Goal: Navigation & Orientation: Find specific page/section

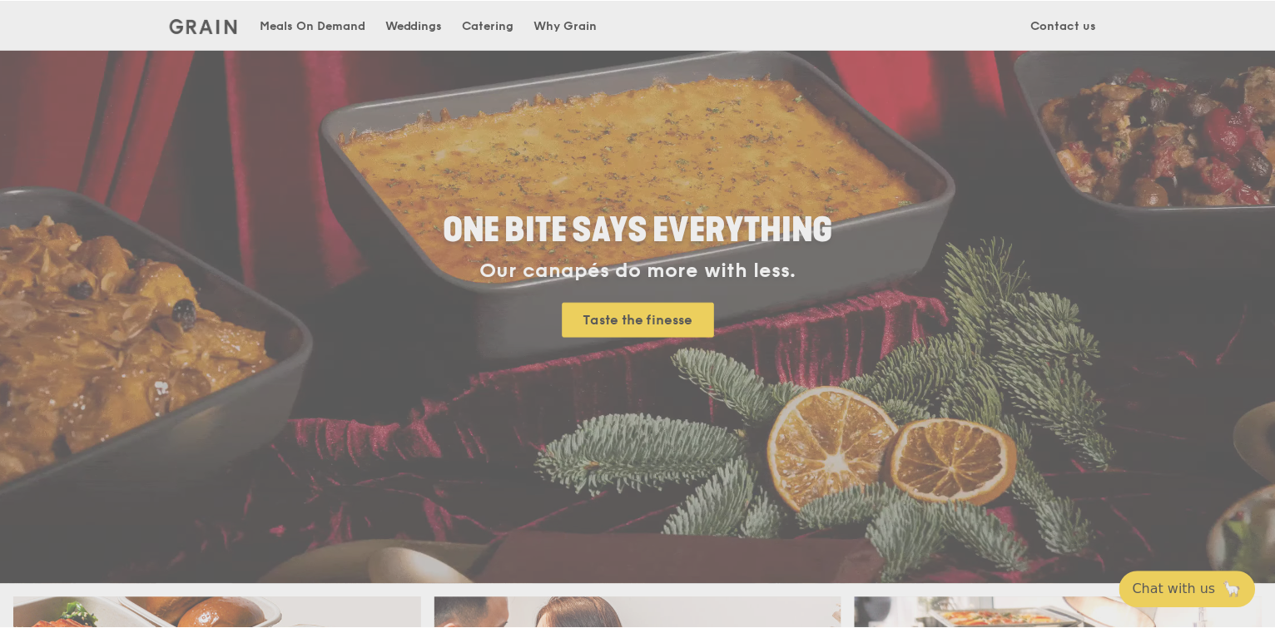
scroll to position [126, 0]
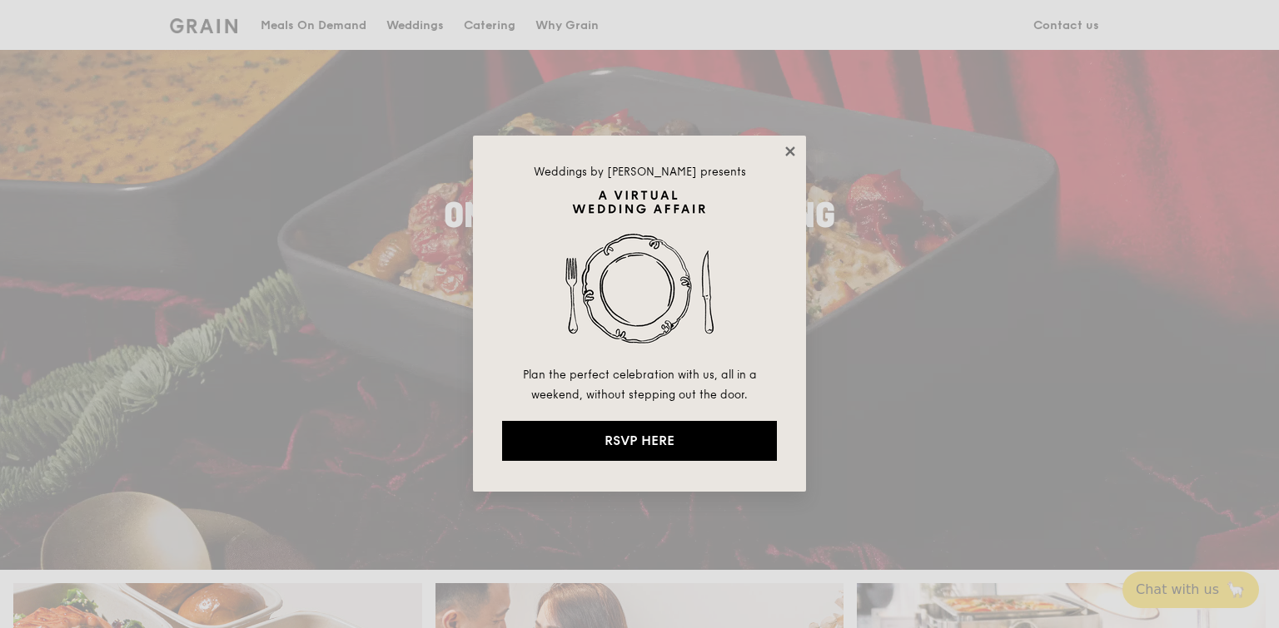
click at [788, 150] on icon at bounding box center [789, 151] width 9 height 9
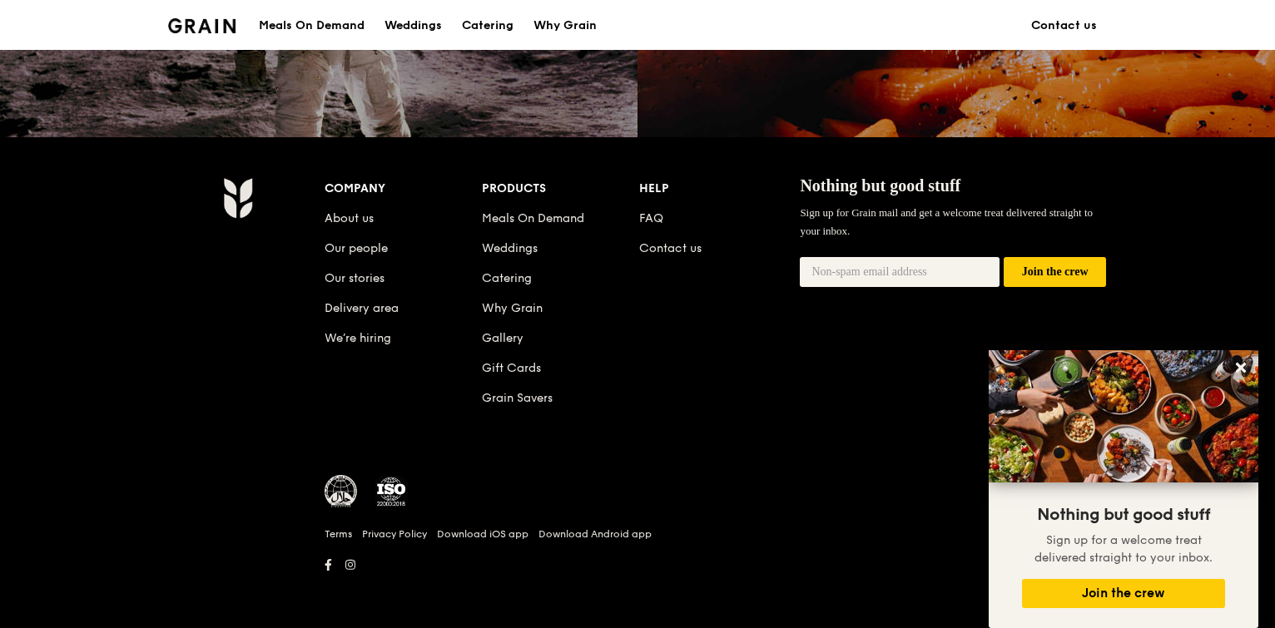
scroll to position [1622, 0]
click at [357, 216] on link "About us" at bounding box center [349, 218] width 49 height 14
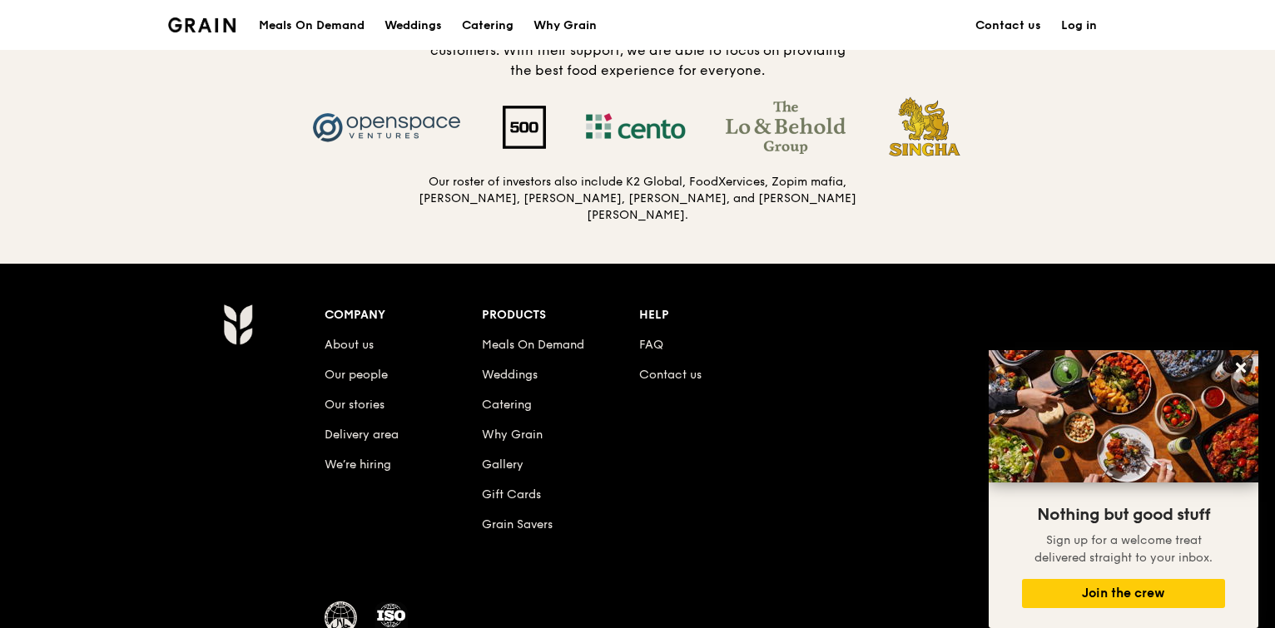
scroll to position [1760, 0]
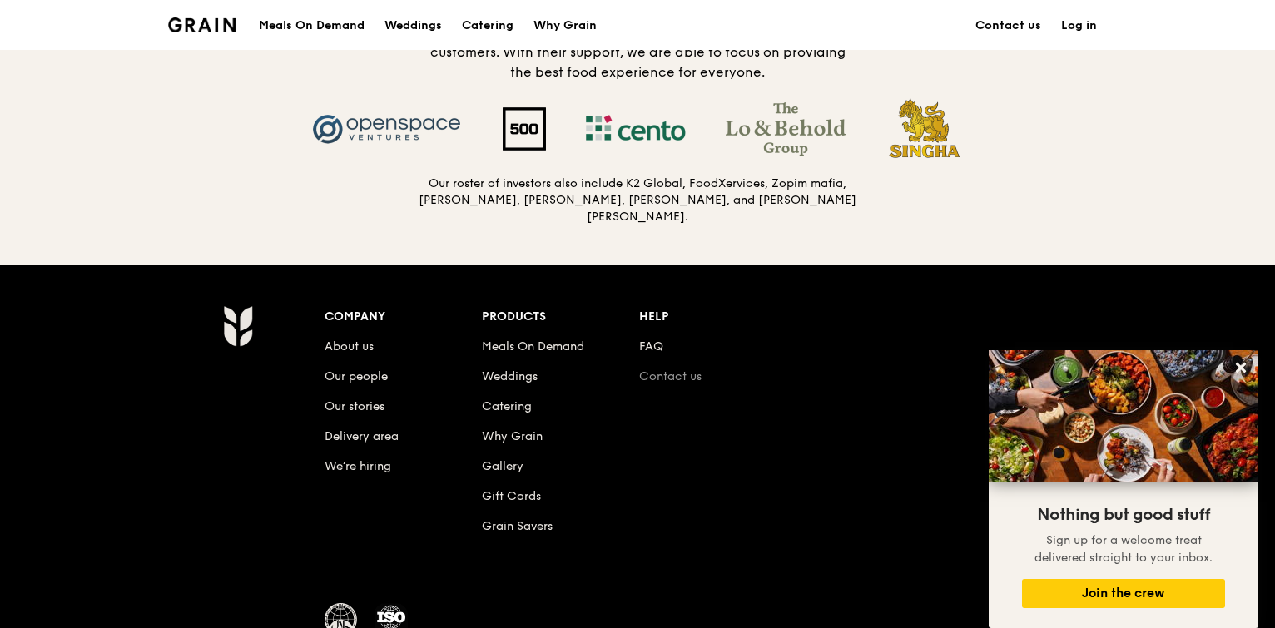
click at [673, 375] on link "Contact us" at bounding box center [670, 377] width 62 height 14
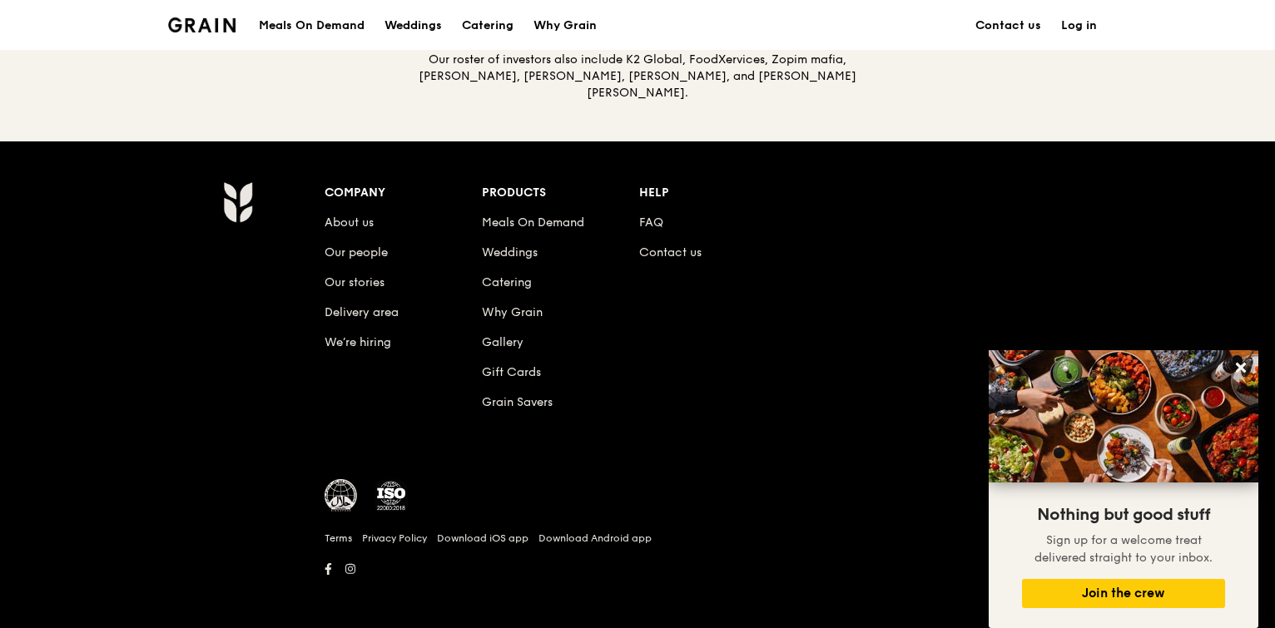
scroll to position [1885, 0]
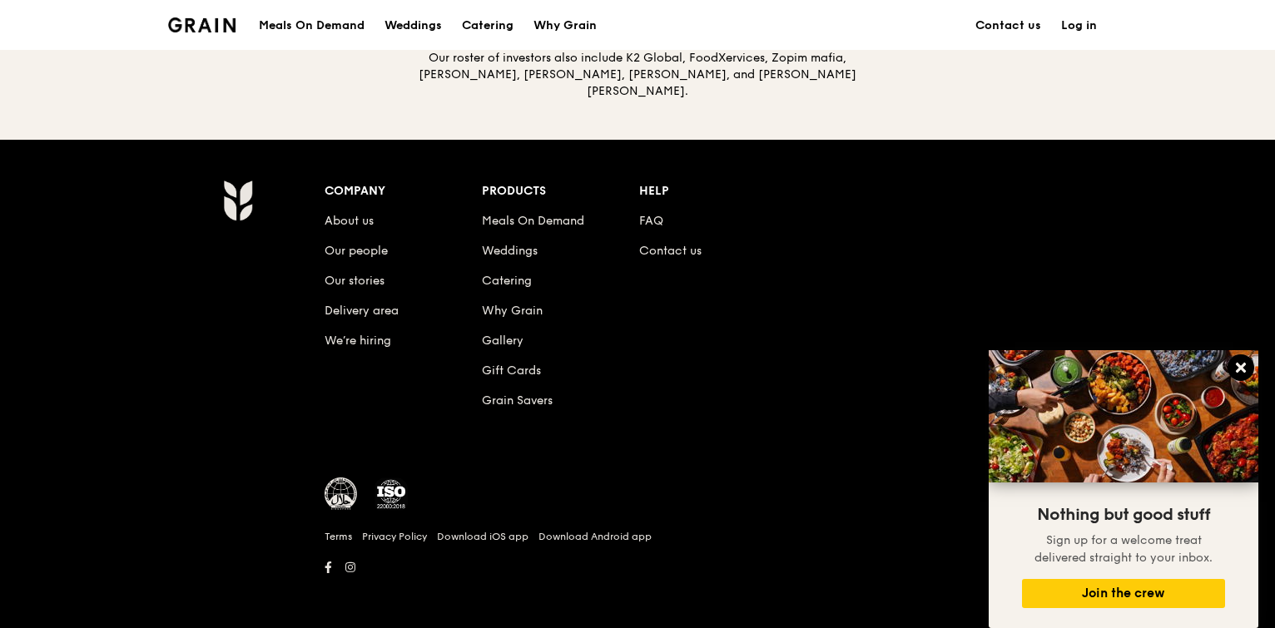
click at [1235, 365] on icon at bounding box center [1241, 367] width 15 height 15
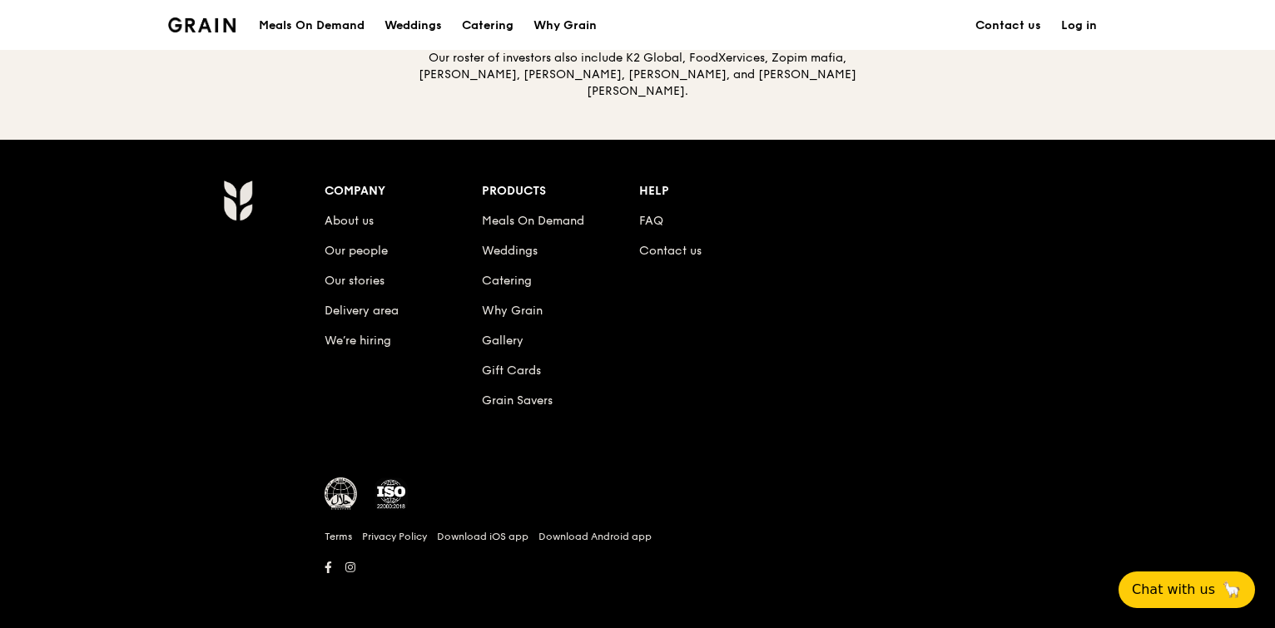
click at [966, 348] on div "Company About us Our people Our stories Delivery area We’re hiring Products Mea…" at bounding box center [718, 309] width 786 height 258
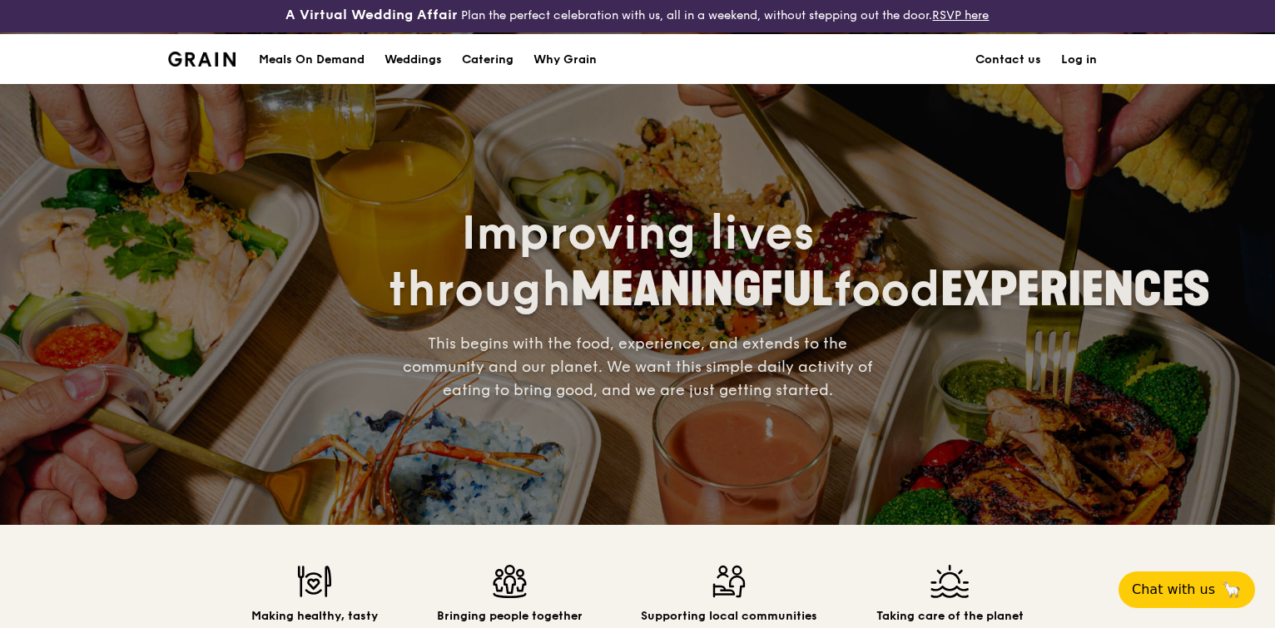
scroll to position [0, 0]
